Goal: Task Accomplishment & Management: Manage account settings

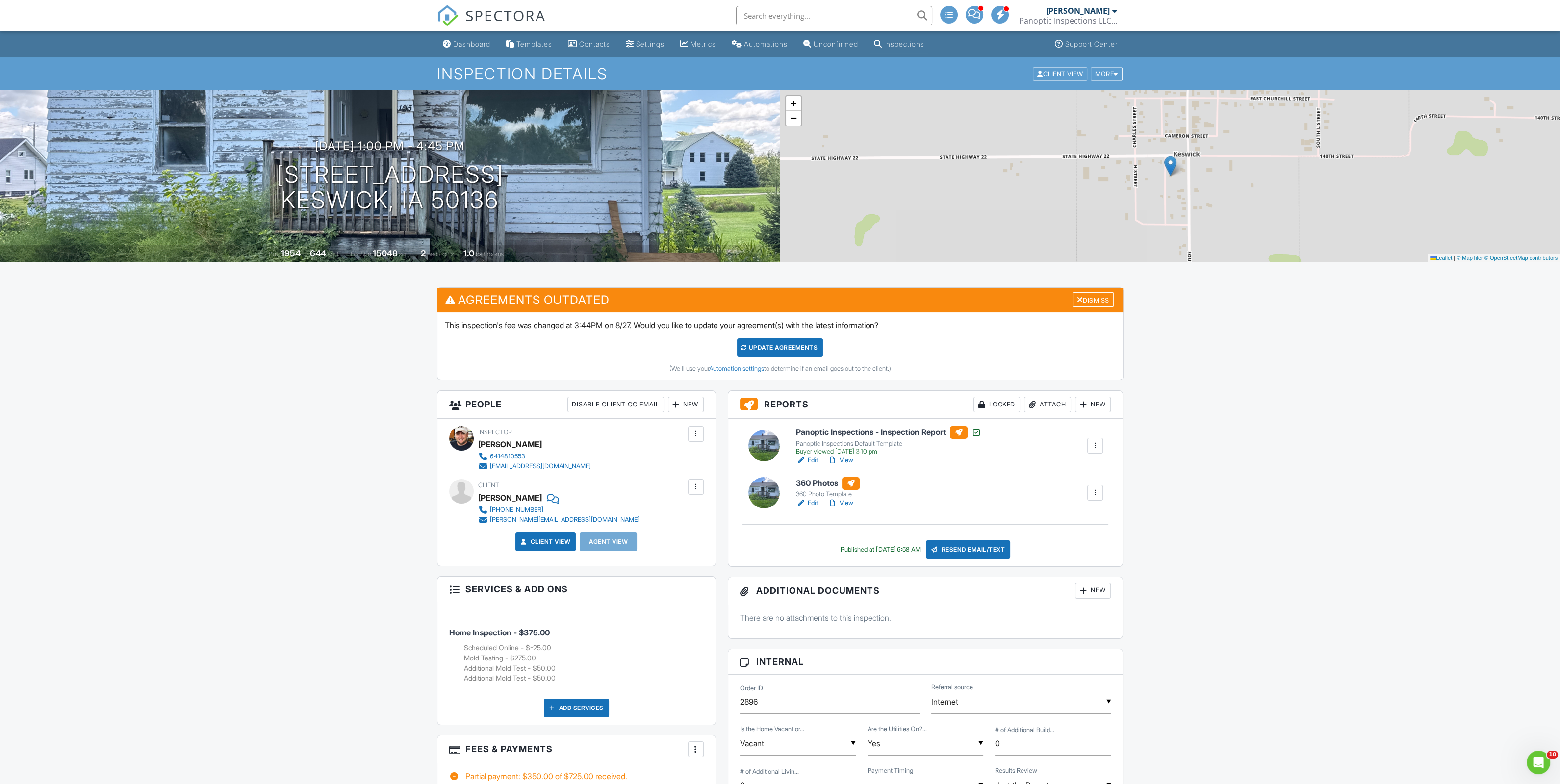
click at [470, 31] on div "SPECTORA" at bounding box center [491, 16] width 109 height 31
click at [468, 42] on div "Dashboard" at bounding box center [471, 44] width 38 height 8
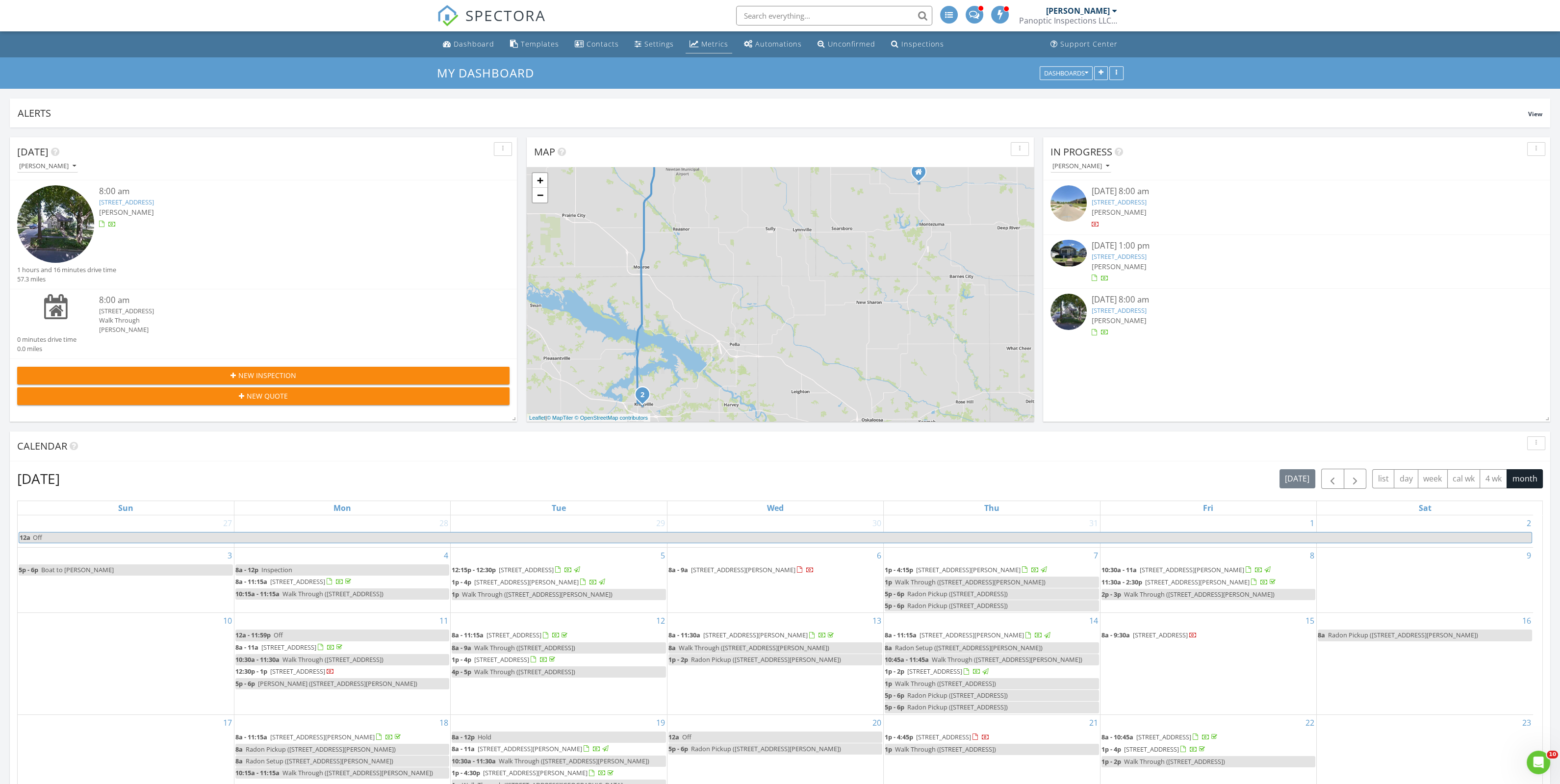
click at [711, 45] on div "Metrics" at bounding box center [714, 44] width 27 height 10
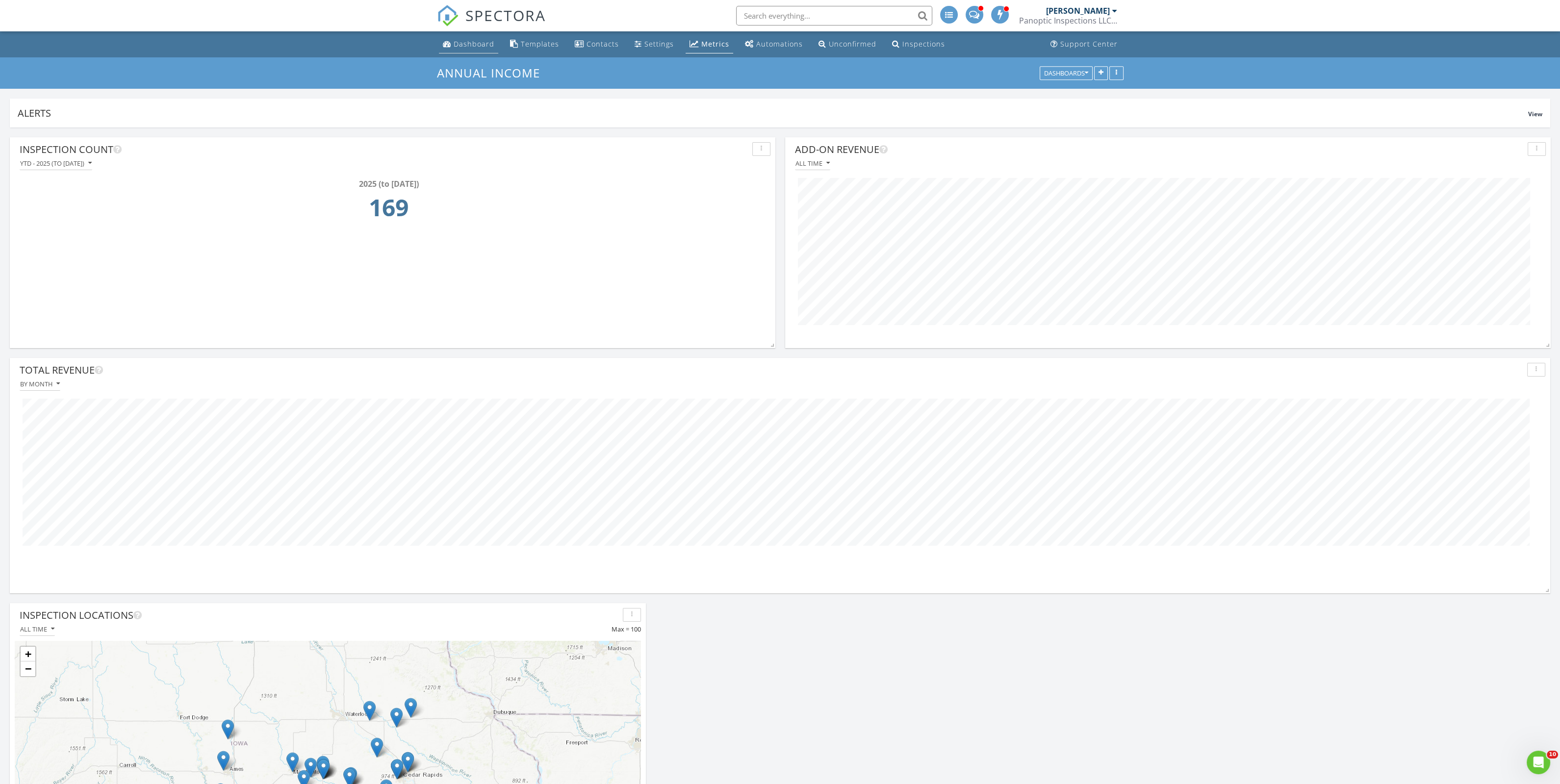
click at [463, 47] on div "Dashboard" at bounding box center [474, 44] width 41 height 10
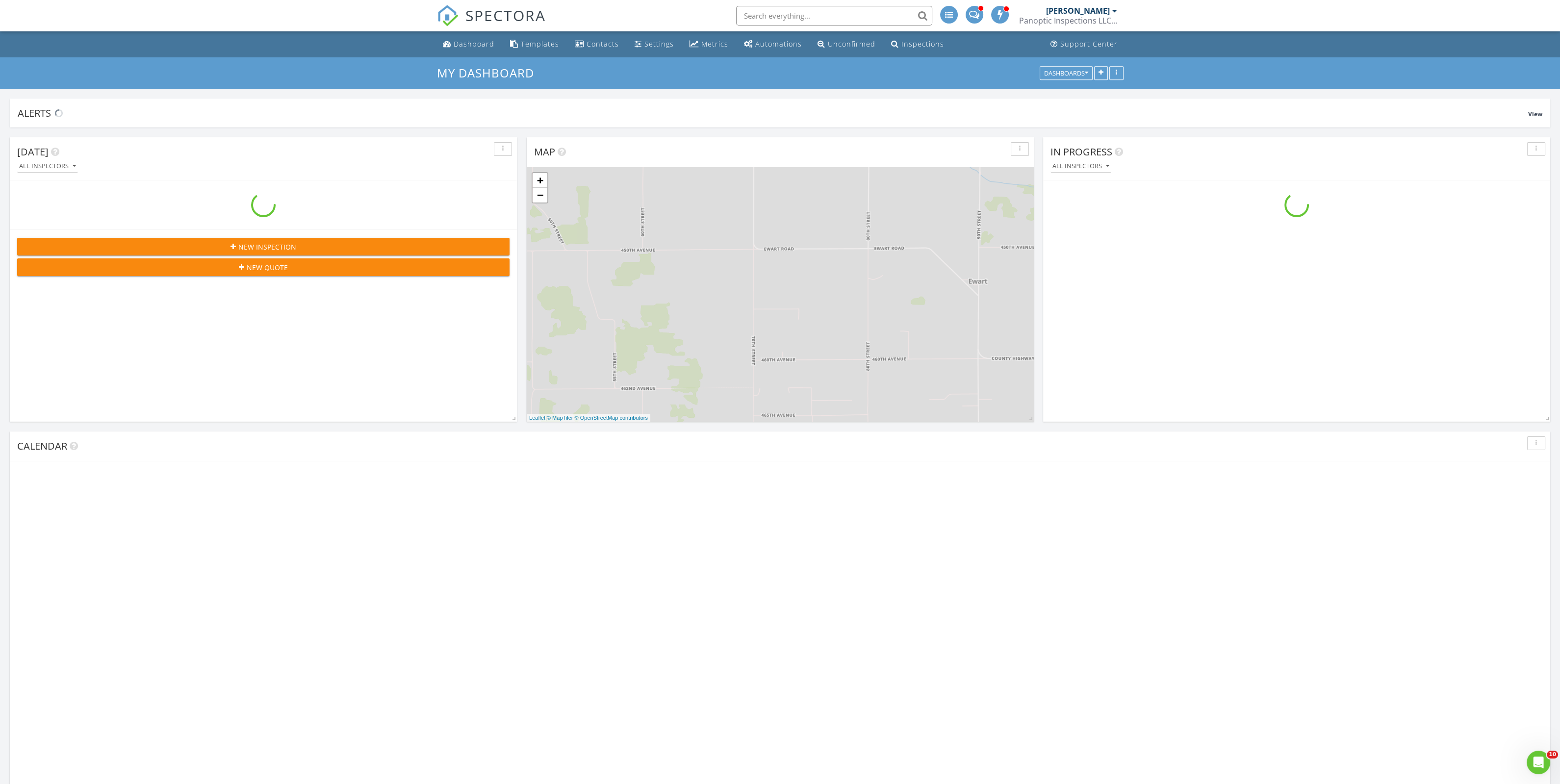
scroll to position [1181, 1579]
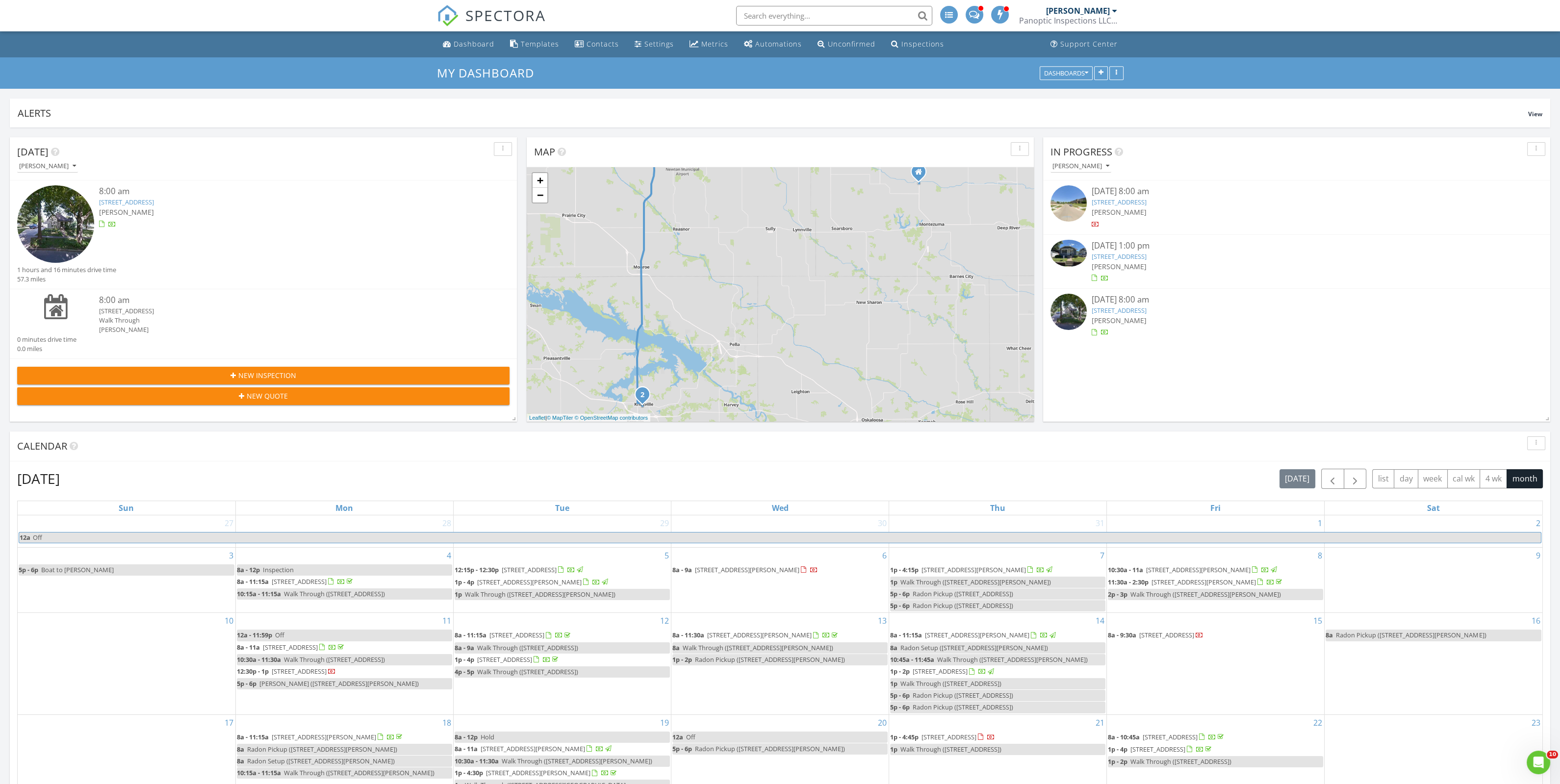
click at [1131, 310] on link "313 S Roche St, Knoxville, IA 50138" at bounding box center [1119, 310] width 55 height 9
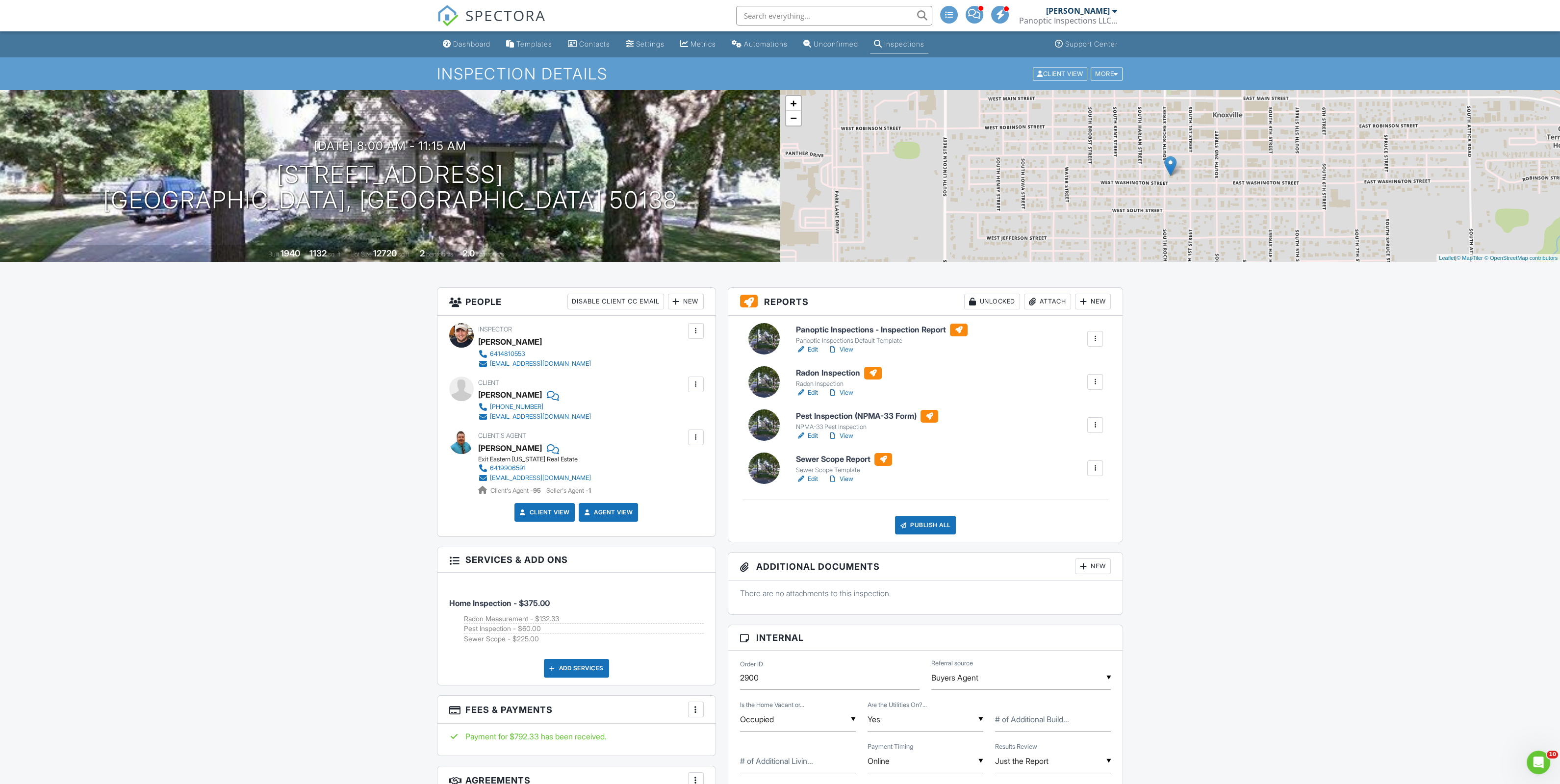
click at [1099, 468] on div at bounding box center [1095, 468] width 10 height 10
click at [1066, 541] on div "Delete" at bounding box center [1066, 545] width 20 height 11
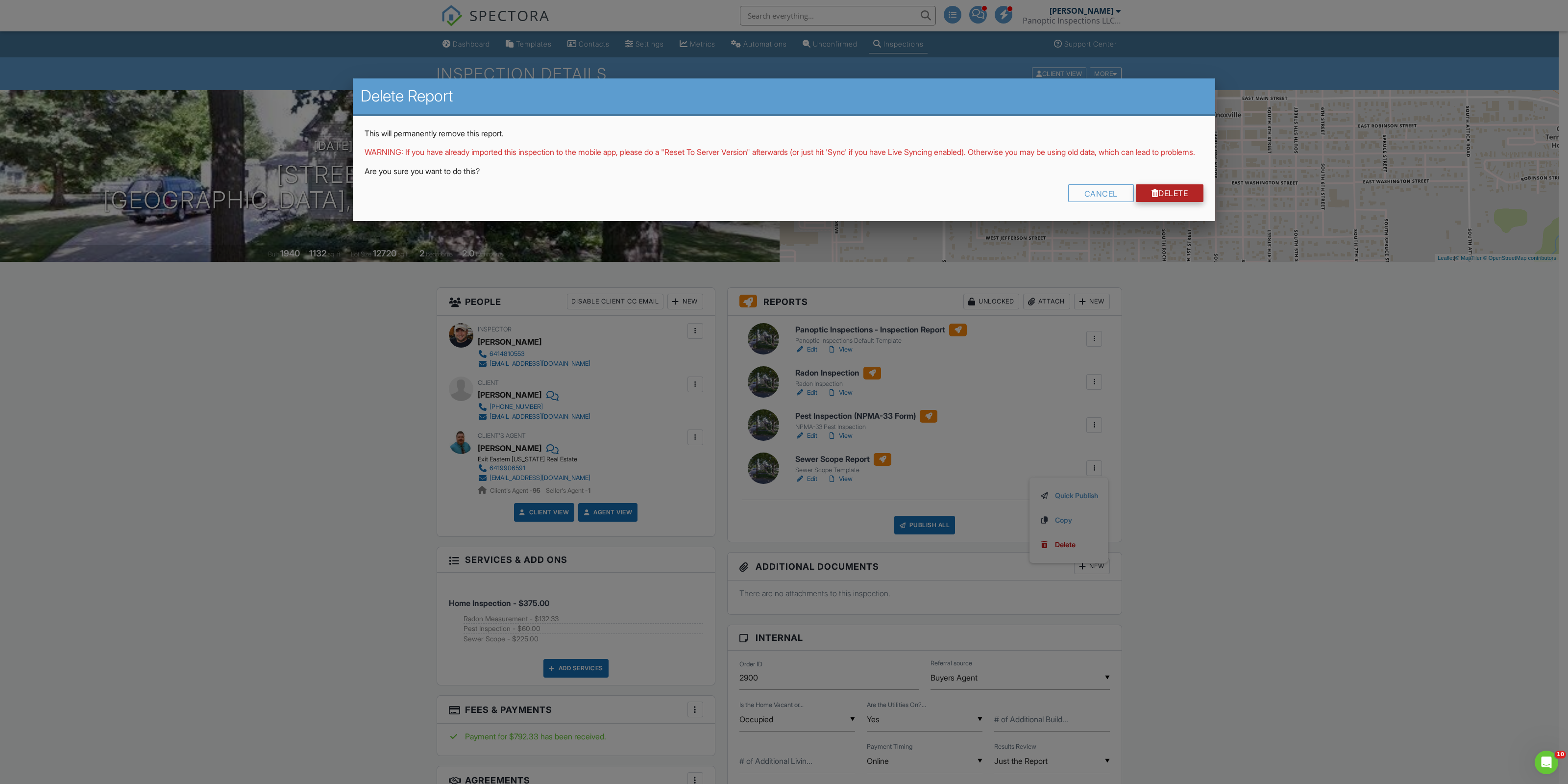
click at [1156, 202] on link "Delete" at bounding box center [1170, 193] width 68 height 18
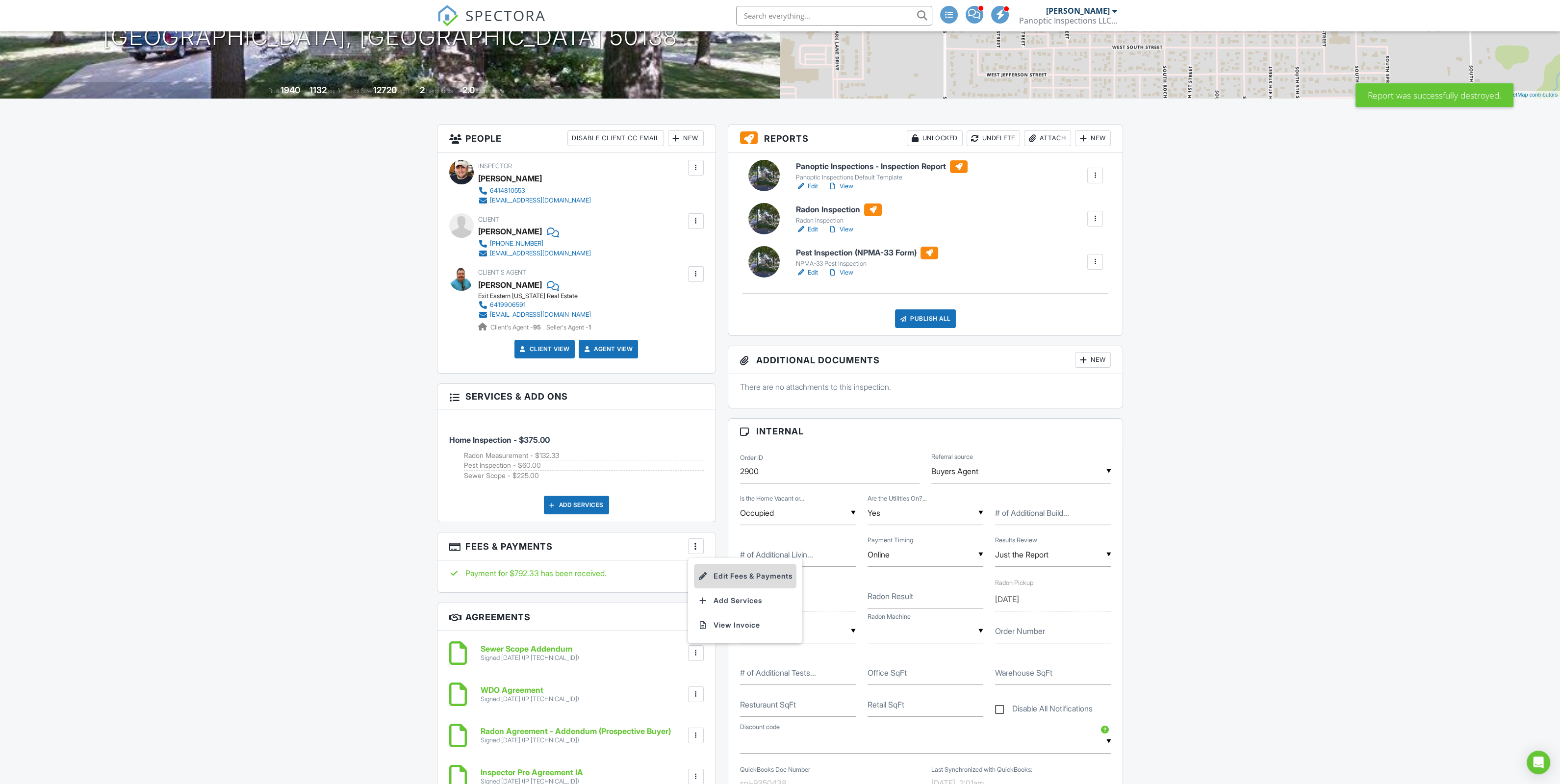
click at [718, 572] on li "Edit Fees & Payments" at bounding box center [745, 576] width 102 height 25
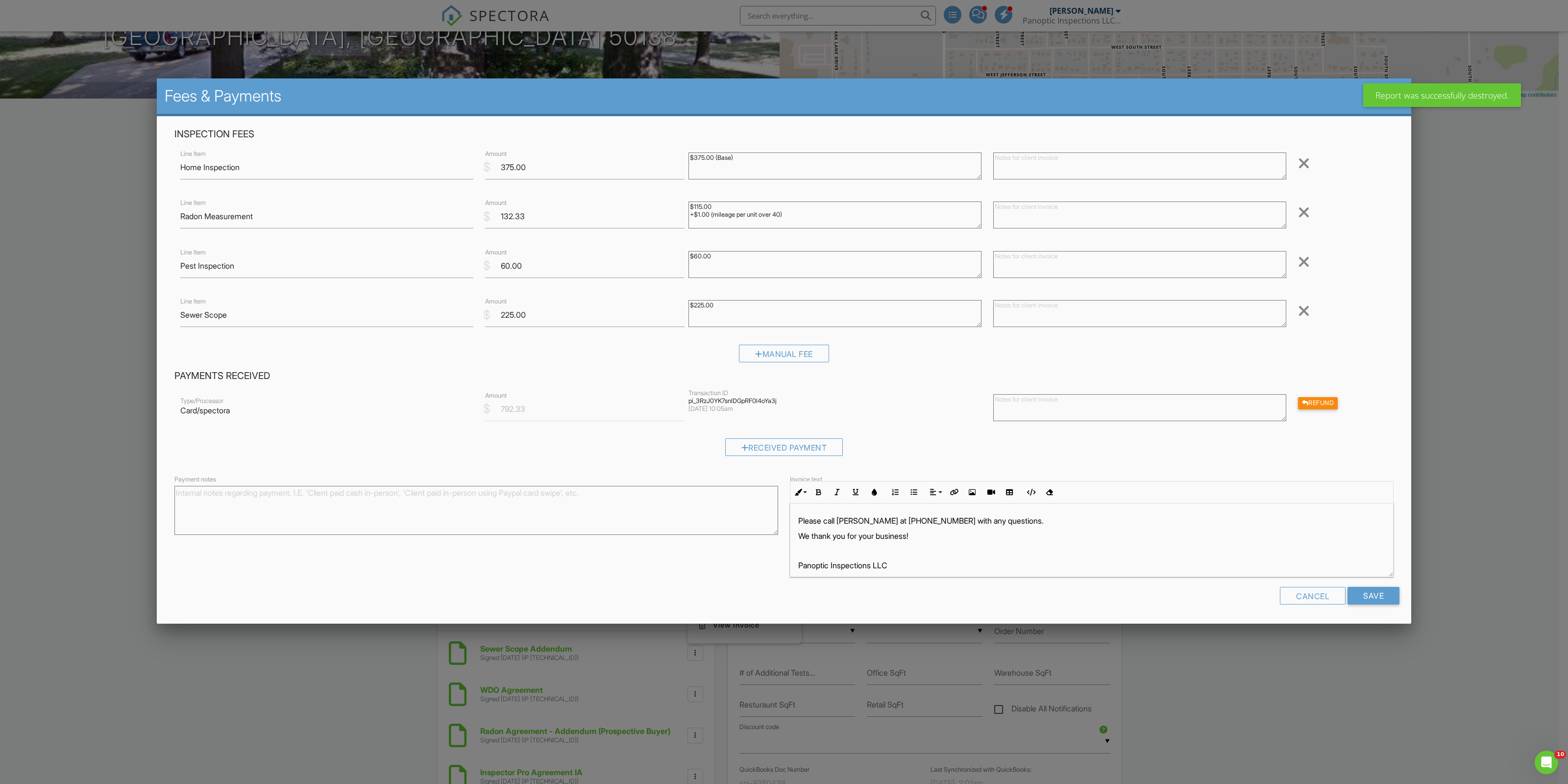
click at [1307, 308] on div at bounding box center [1303, 311] width 12 height 16
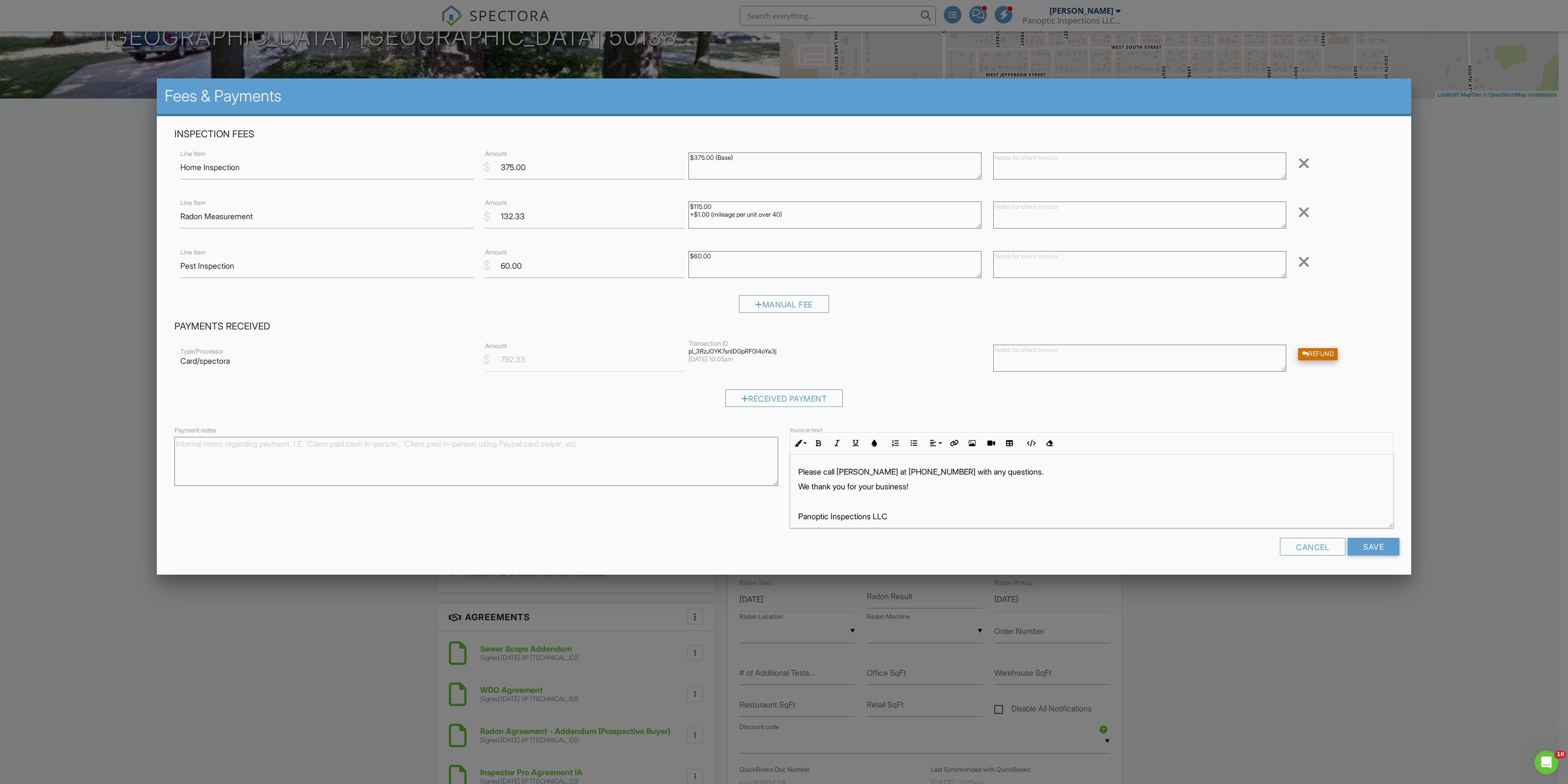
click at [1335, 356] on div "Refund" at bounding box center [1317, 354] width 40 height 12
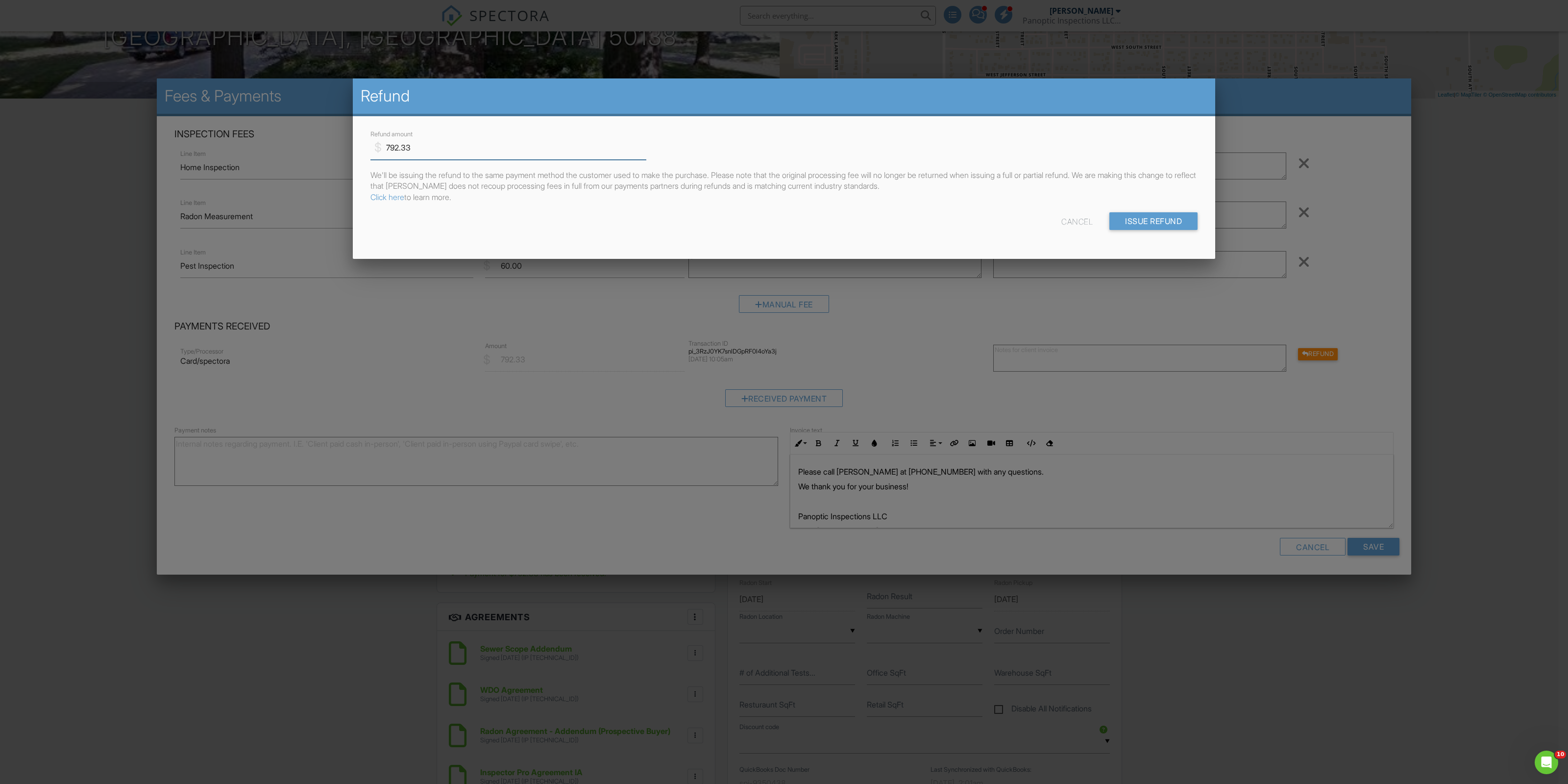
drag, startPoint x: 462, startPoint y: 141, endPoint x: 55, endPoint y: 153, distance: 407.2
type input "225"
click at [1144, 216] on input "Issue Refund" at bounding box center [1153, 221] width 88 height 18
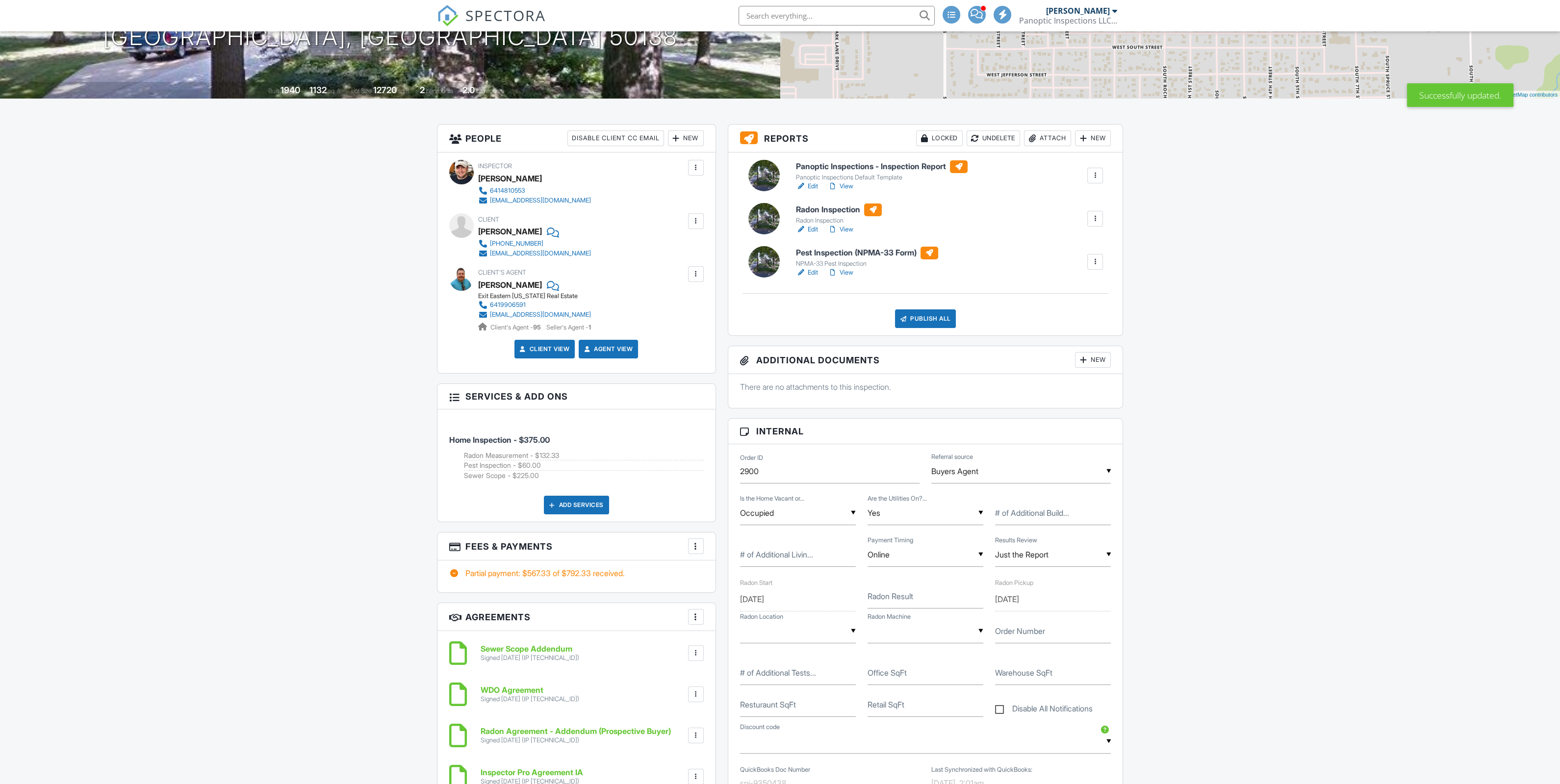
click at [704, 535] on h3 "Fees & Payments More Edit Fees & Payments Add Services View Invoice Paid In Full" at bounding box center [576, 546] width 278 height 28
click at [700, 552] on div "More" at bounding box center [696, 546] width 16 height 16
click at [748, 574] on li "Edit Fees & Payments" at bounding box center [745, 576] width 102 height 25
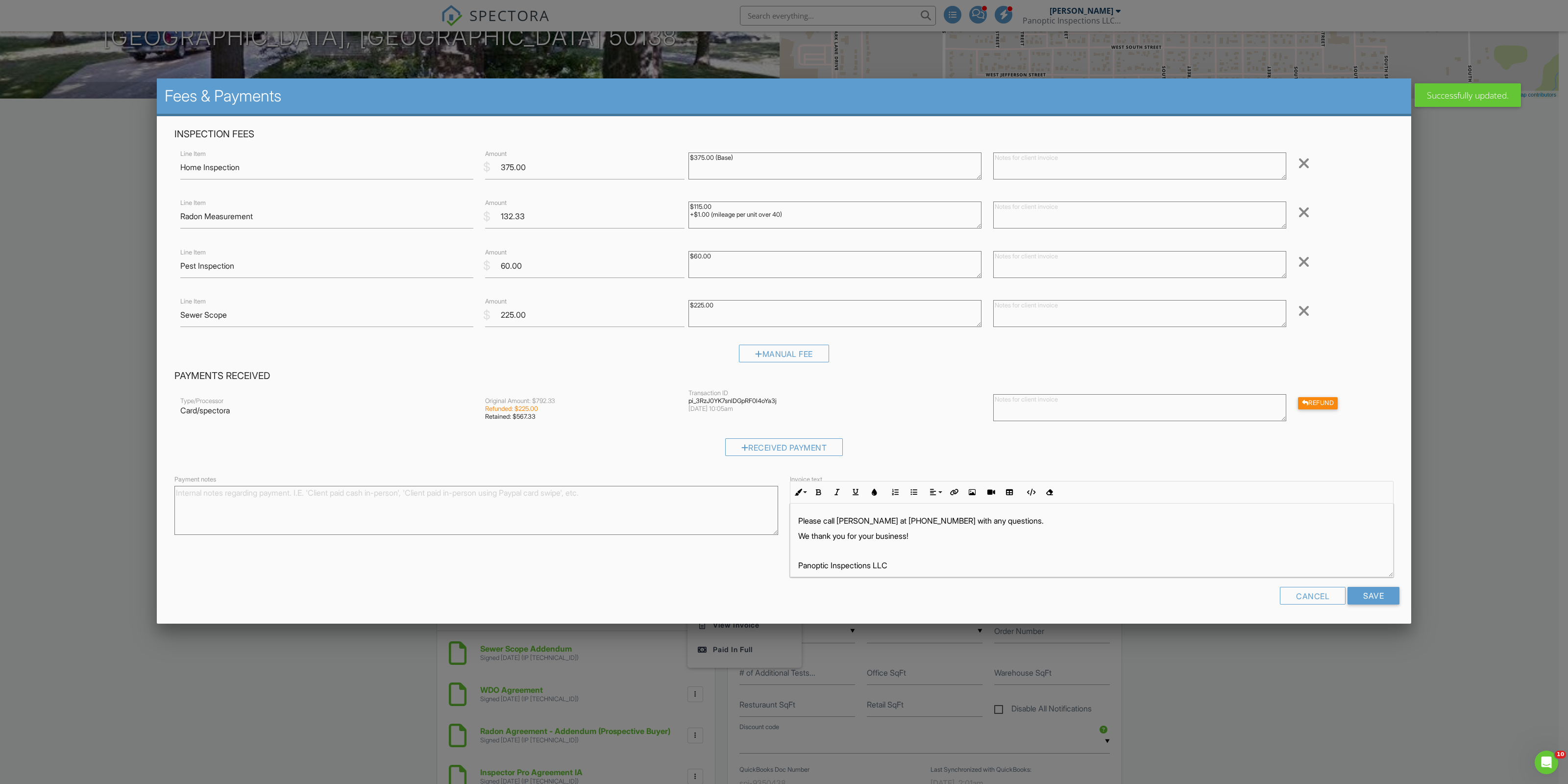
click at [1305, 314] on div at bounding box center [1303, 311] width 12 height 16
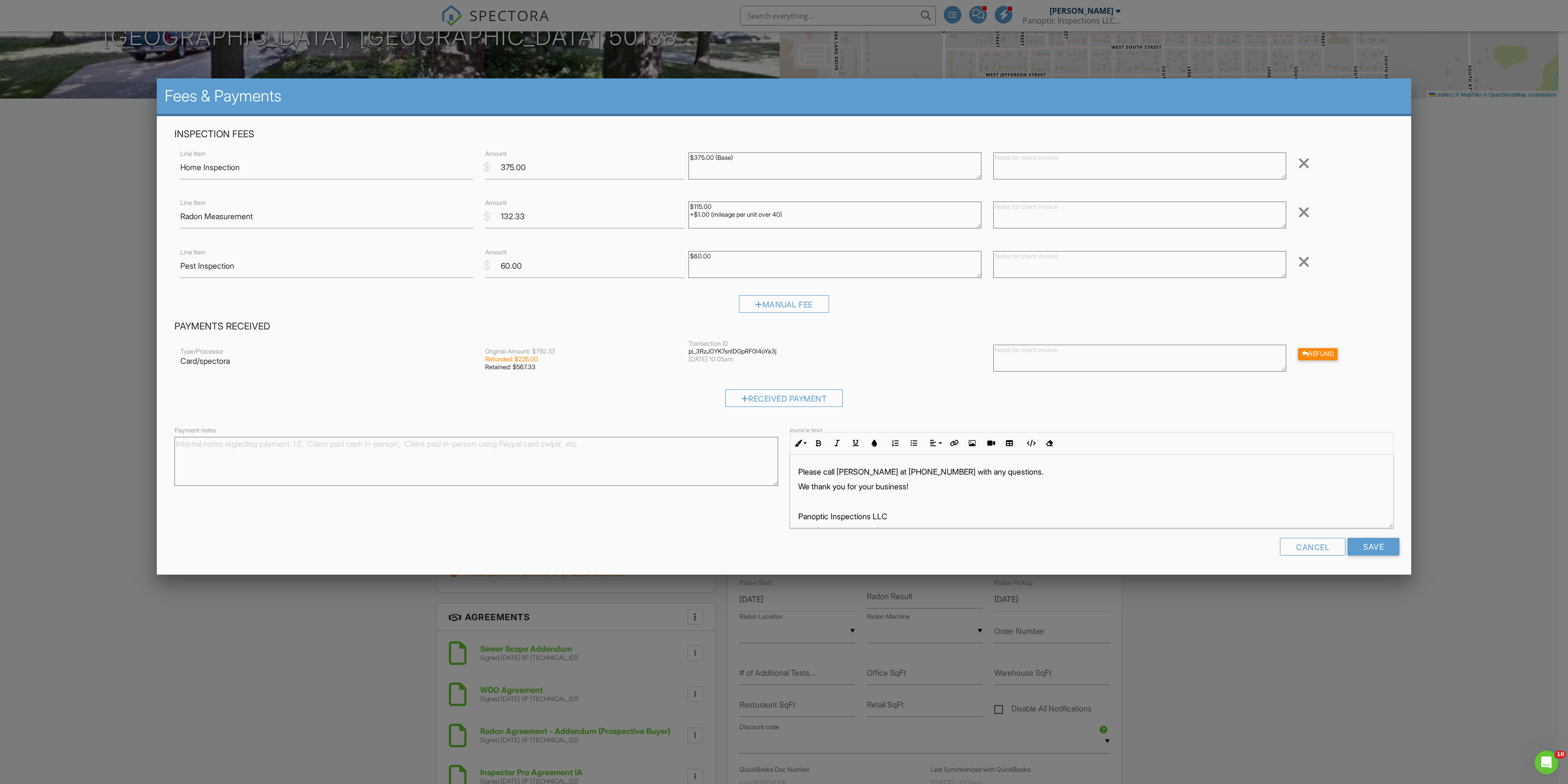
click at [1055, 359] on textarea at bounding box center [1139, 358] width 293 height 27
type textarea "Unable to perform sewer scope due to house trap."
click at [1369, 552] on input "Save" at bounding box center [1373, 546] width 52 height 18
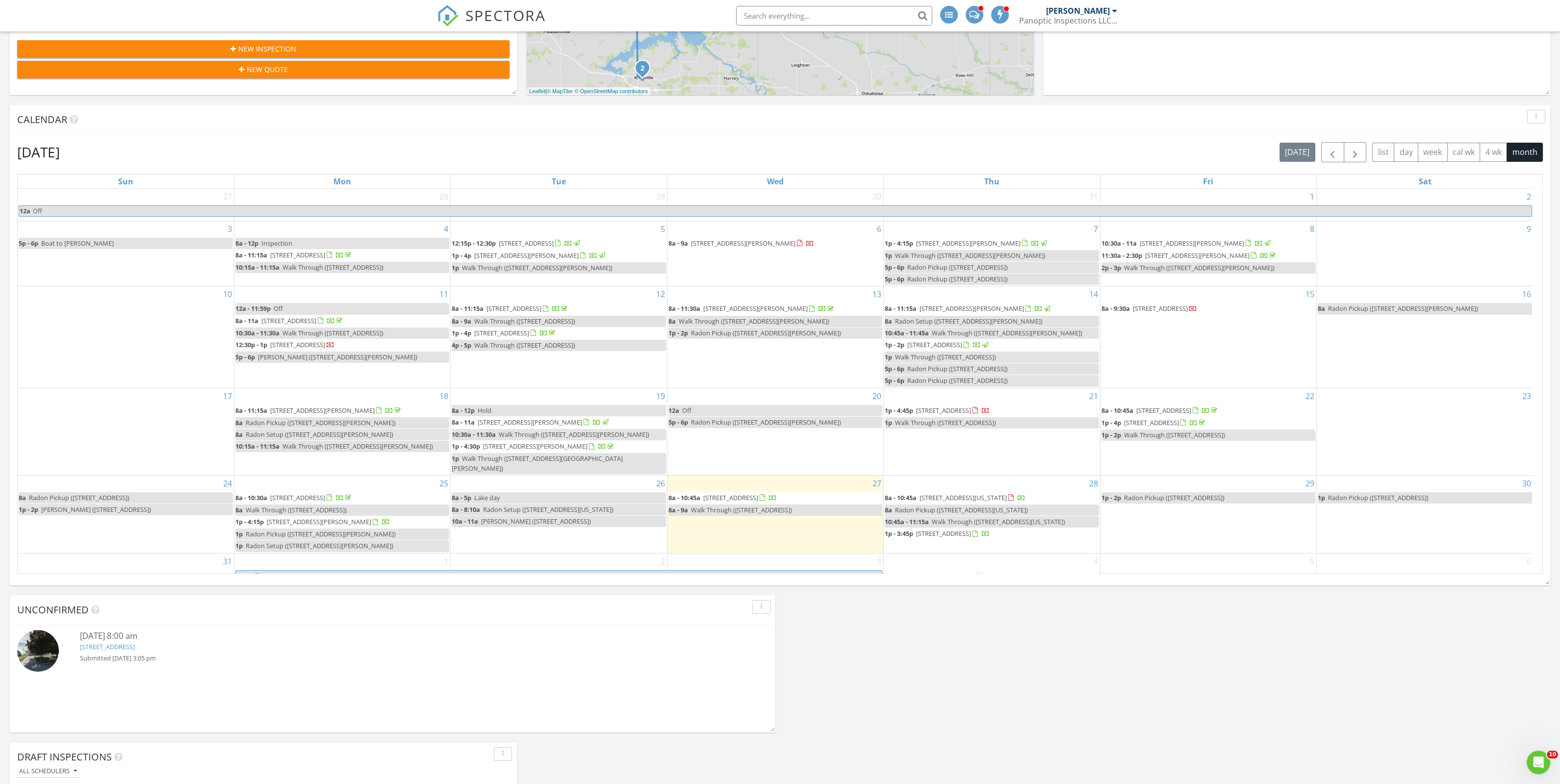
scroll to position [490, 0]
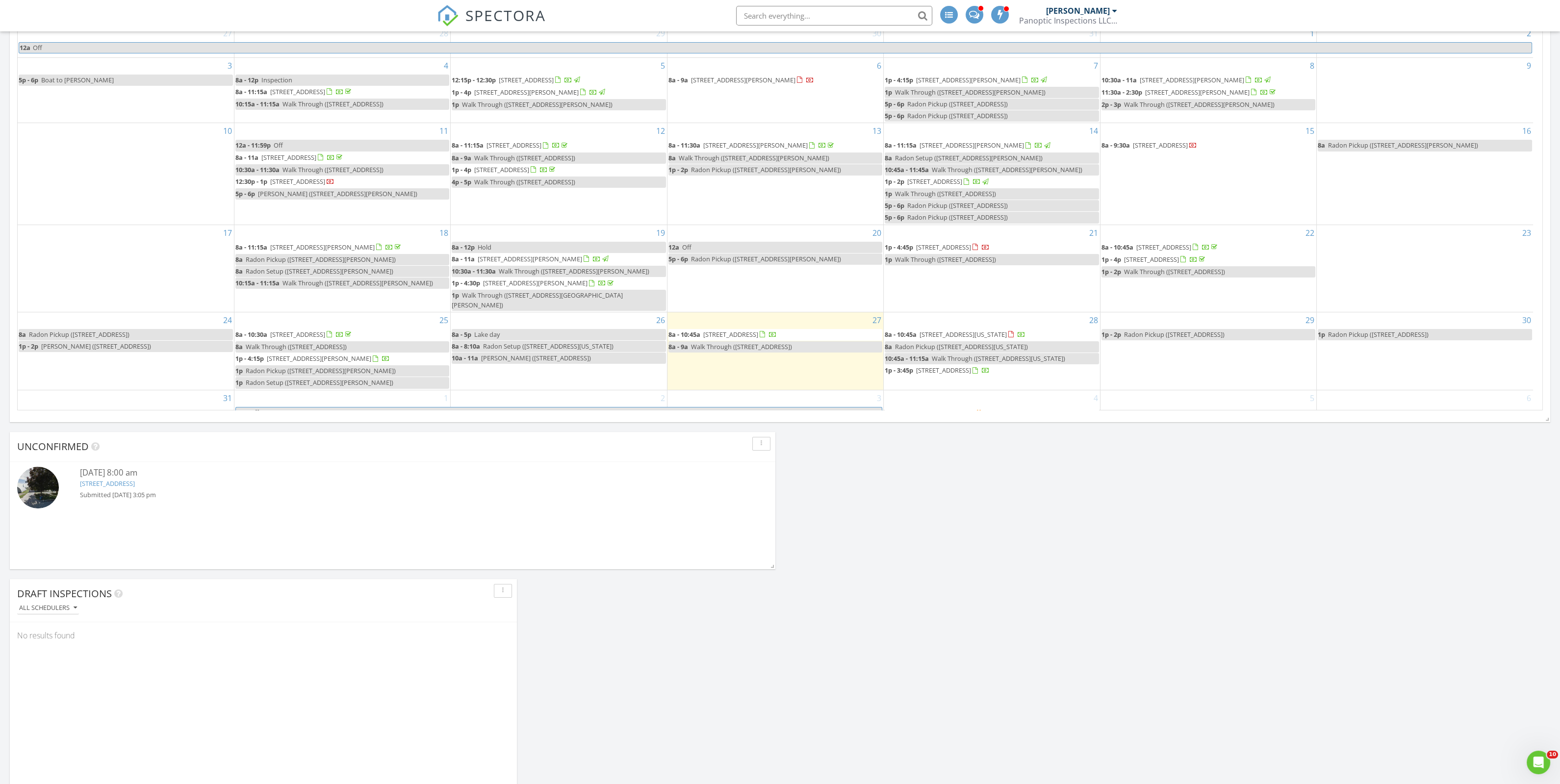
click at [937, 408] on span "[STREET_ADDRESS]" at bounding box center [947, 412] width 55 height 9
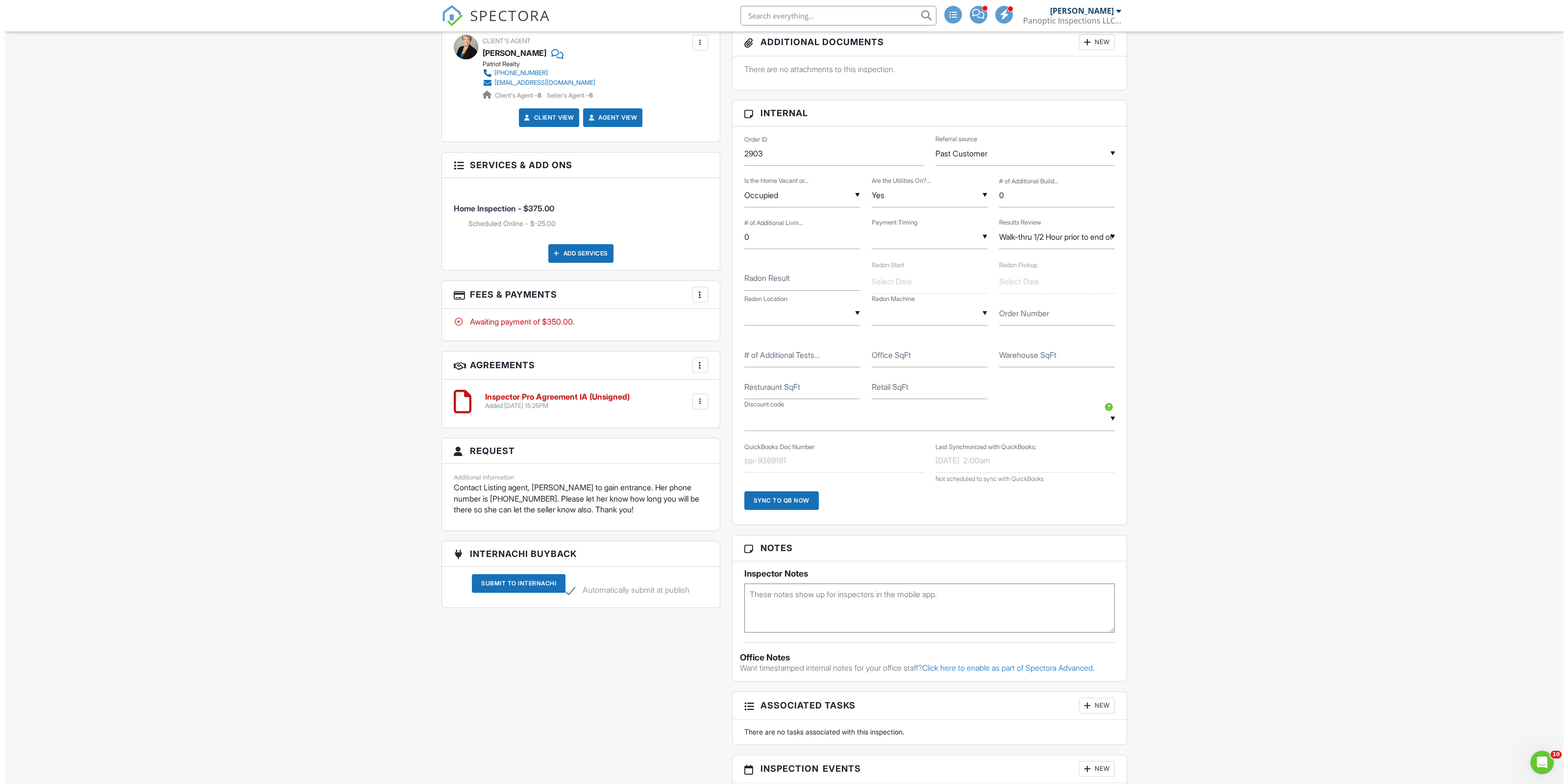
scroll to position [326, 0]
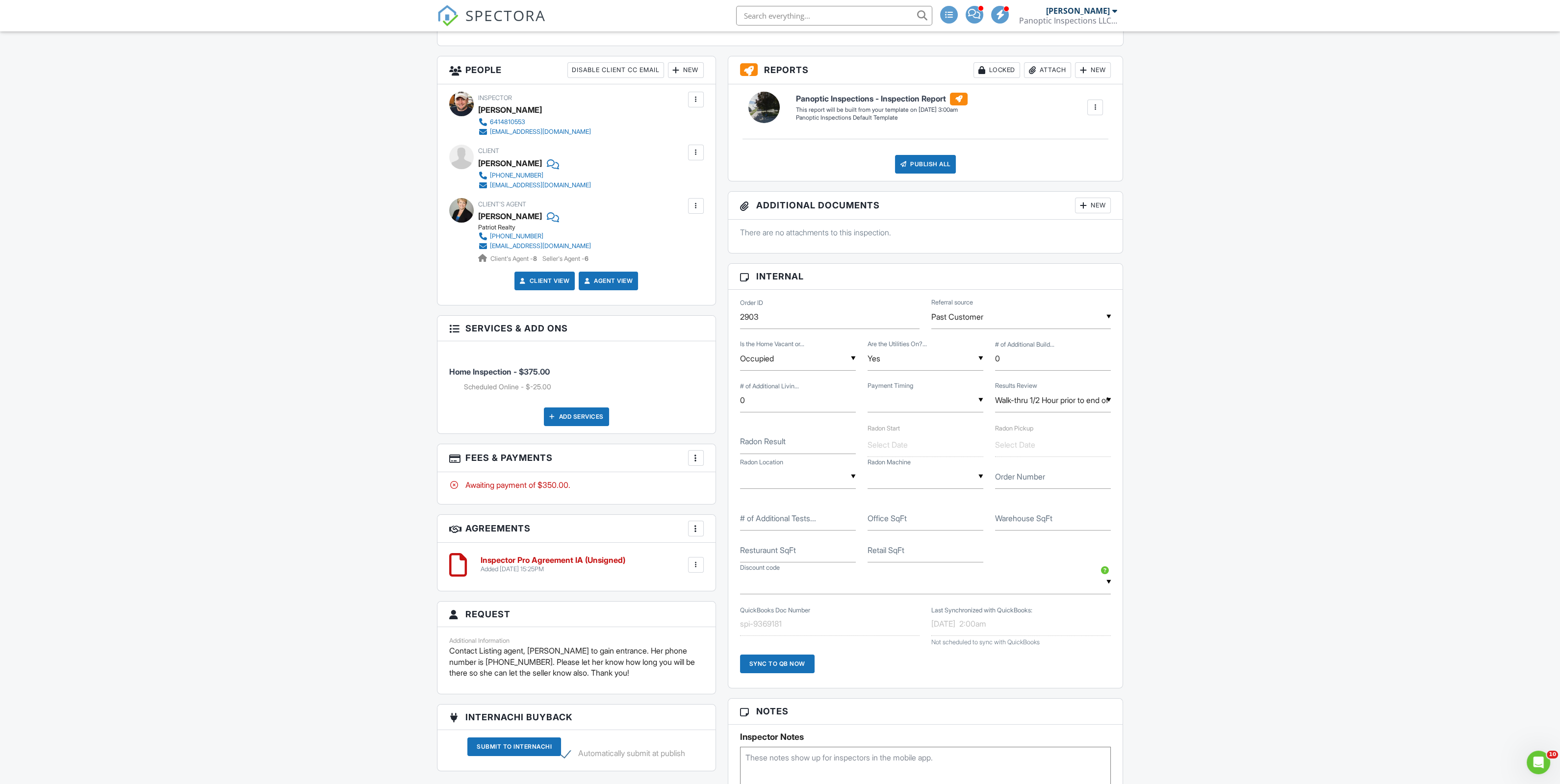
click at [700, 66] on div "New" at bounding box center [686, 70] width 36 height 16
click at [708, 145] on li "Listing Agent" at bounding box center [722, 149] width 96 height 25
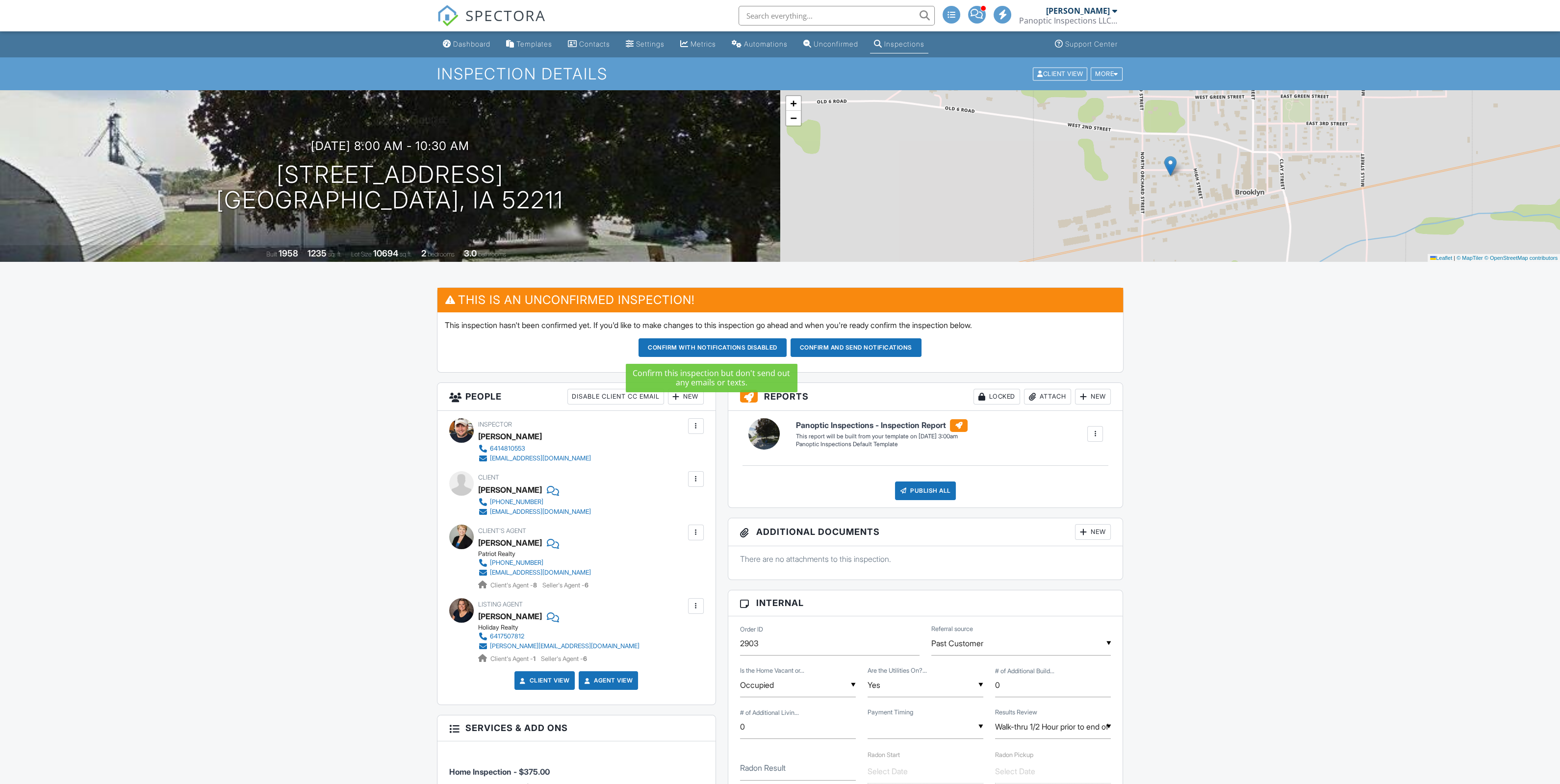
click at [786, 344] on button "Confirm and send notifications" at bounding box center [713, 347] width 148 height 18
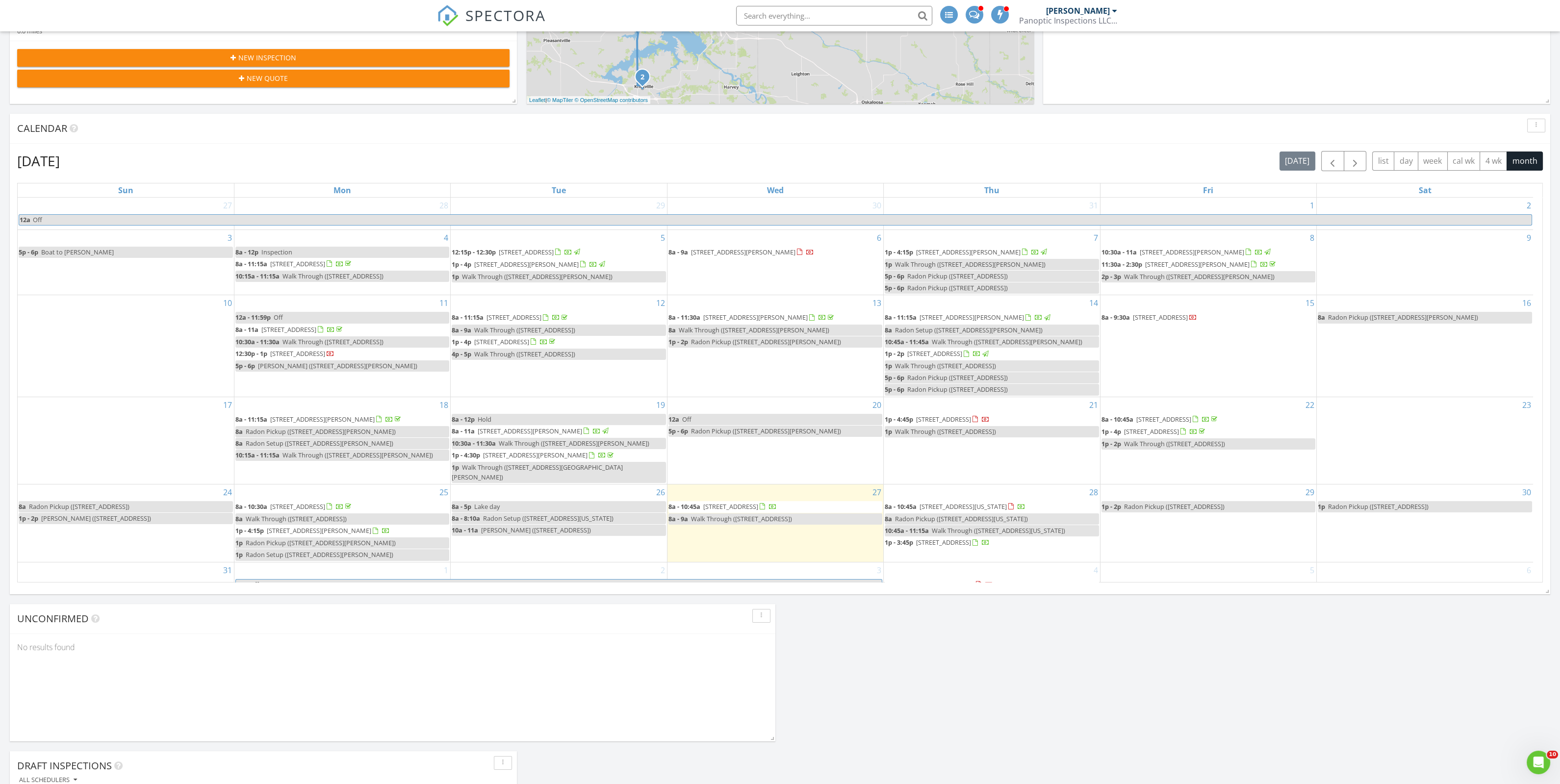
scroll to position [326, 0]
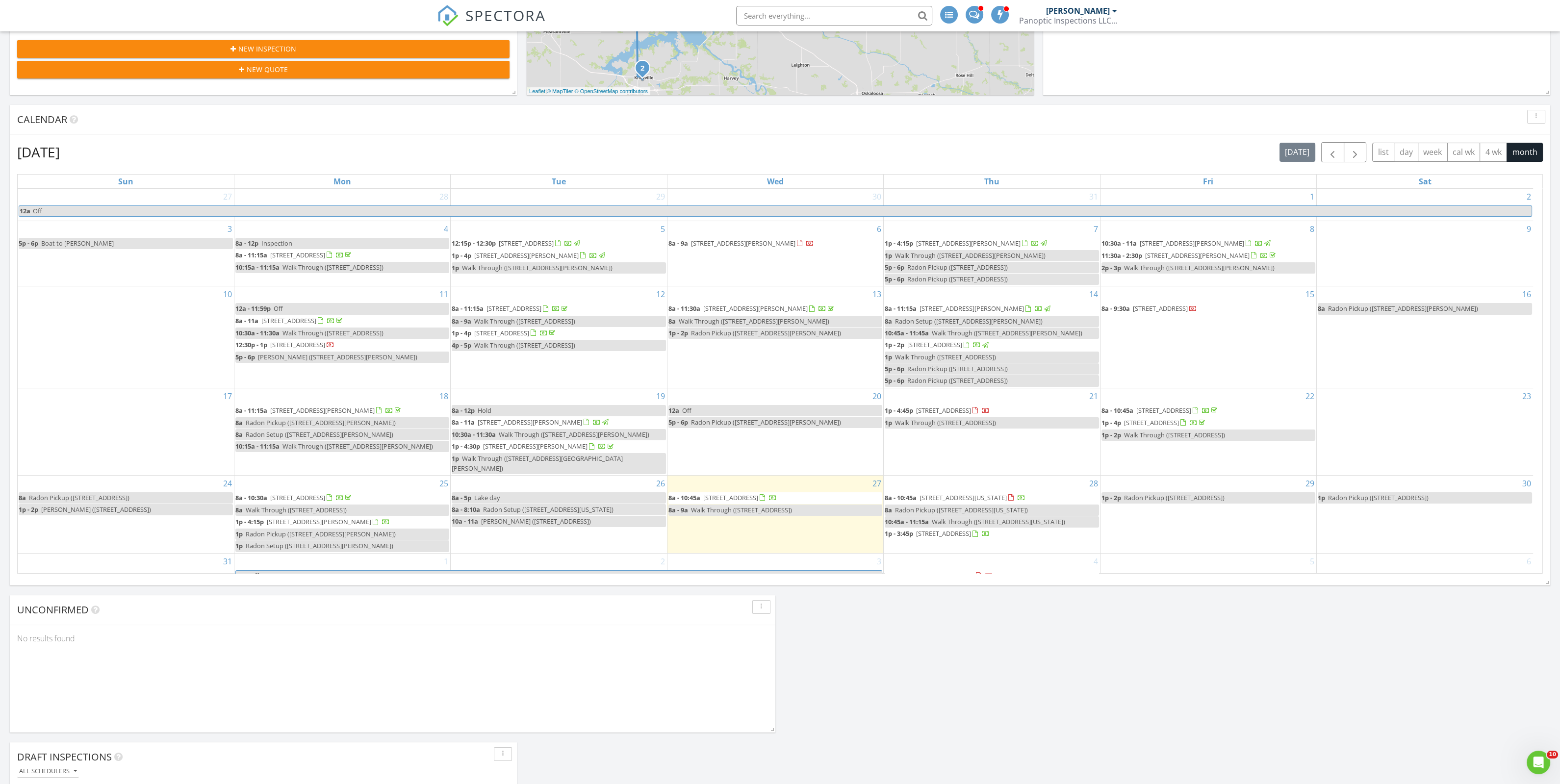
click at [959, 571] on span "215 Linden Ct, Brooklyn 52211" at bounding box center [947, 575] width 55 height 9
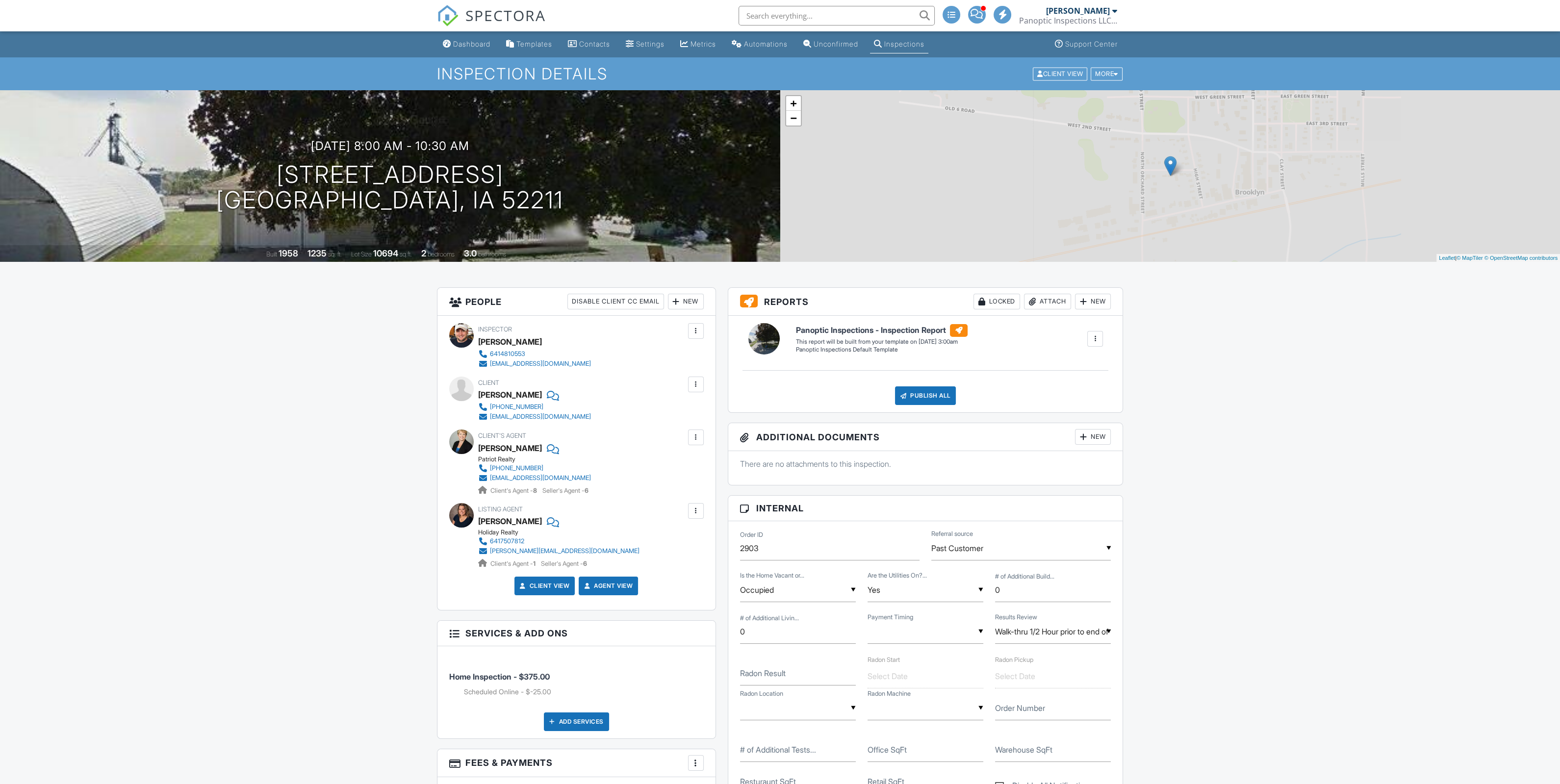
click at [547, 523] on div at bounding box center [551, 521] width 10 height 15
